Goal: Find specific page/section: Find specific page/section

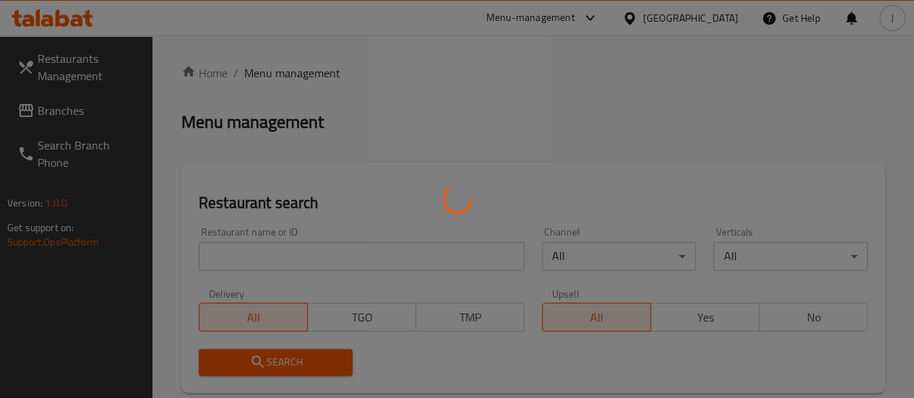
click at [298, 259] on div at bounding box center [457, 199] width 914 height 398
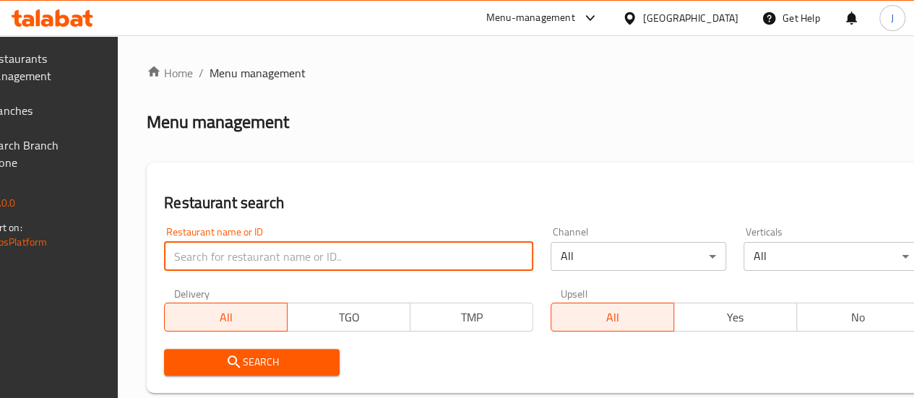
click at [317, 259] on input "search" at bounding box center [348, 256] width 369 height 29
click button "Search" at bounding box center [252, 362] width 176 height 27
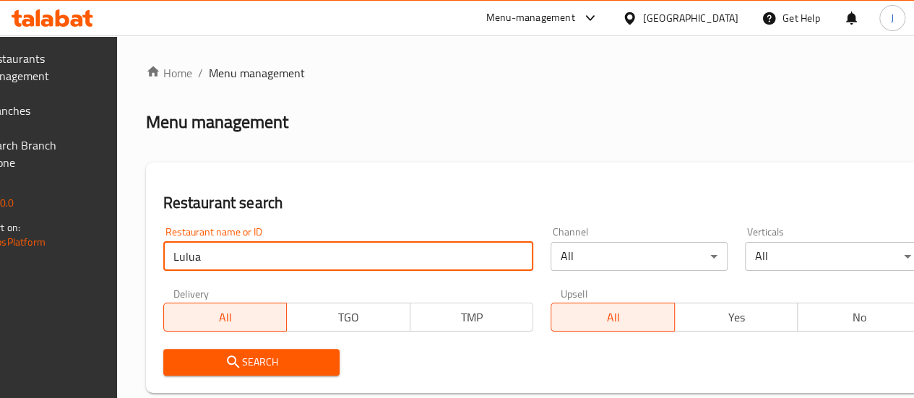
click at [280, 253] on input "Lulua" at bounding box center [348, 256] width 371 height 29
type input "فلافل لؤلؤة"
click button "Search" at bounding box center [251, 362] width 176 height 27
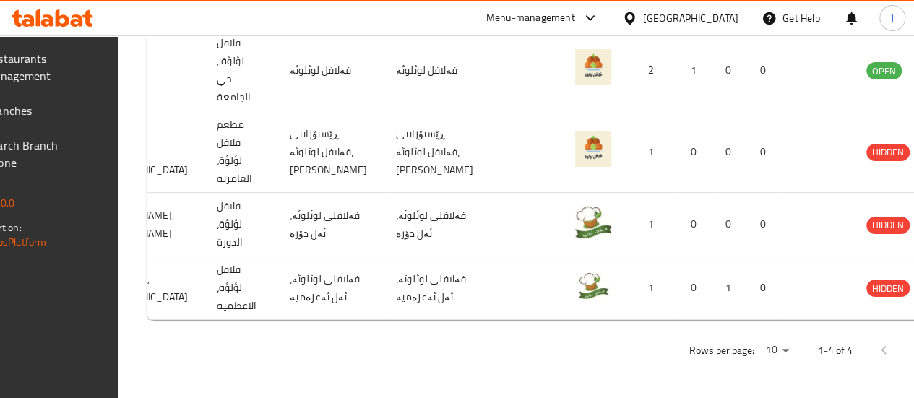
scroll to position [0, 152]
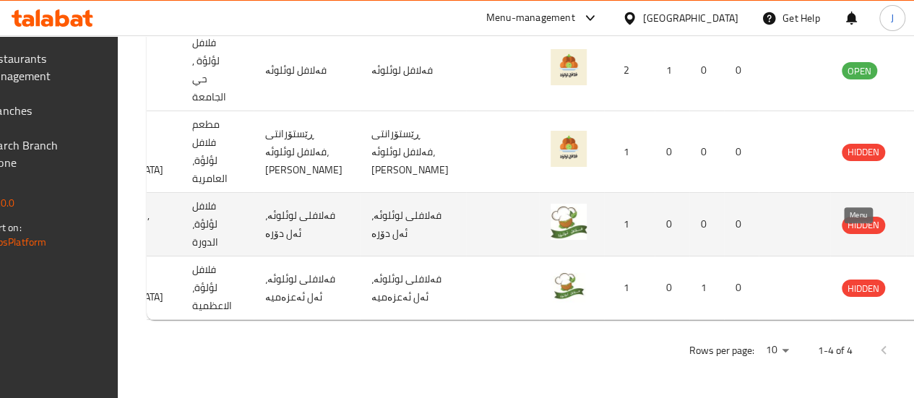
click at [913, 216] on icon "enhanced table" at bounding box center [926, 224] width 17 height 17
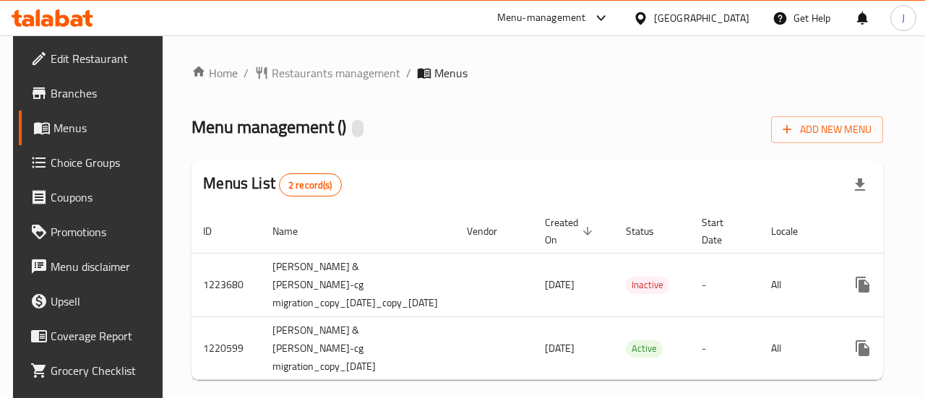
scroll to position [0, 139]
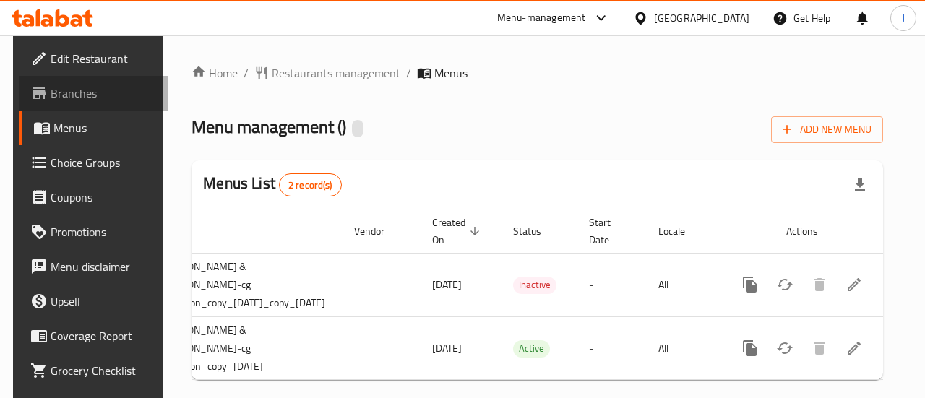
click at [81, 95] on span "Branches" at bounding box center [104, 93] width 106 height 17
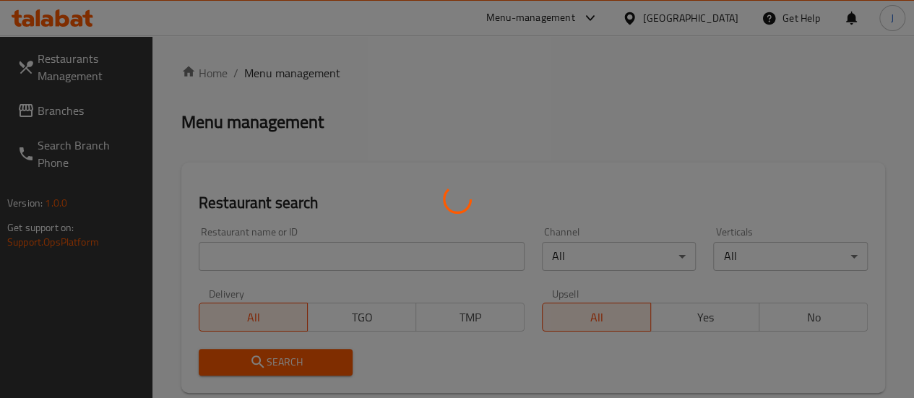
click at [474, 79] on div at bounding box center [457, 199] width 914 height 398
